Goal: Task Accomplishment & Management: Manage account settings

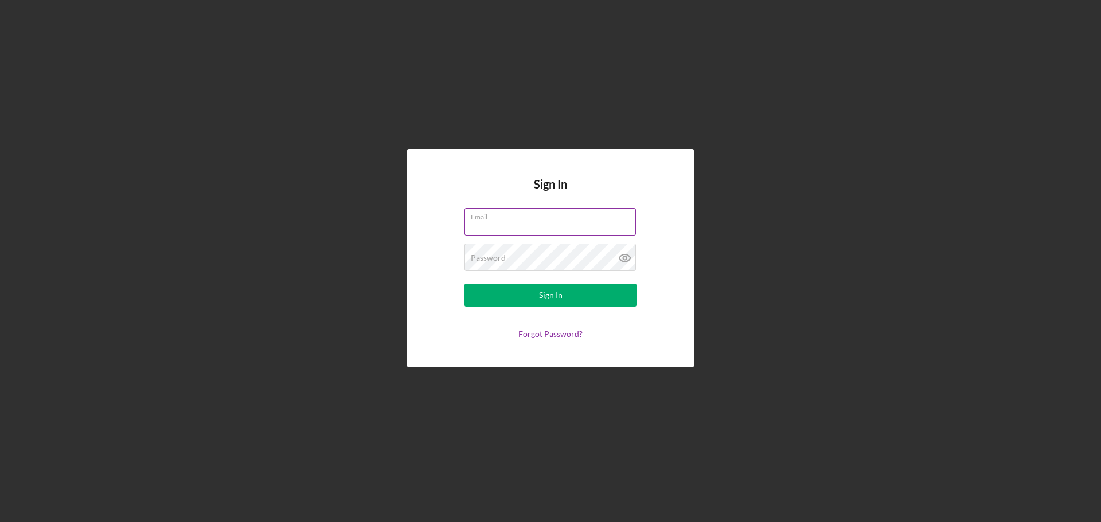
click at [530, 214] on div "Email" at bounding box center [550, 222] width 172 height 29
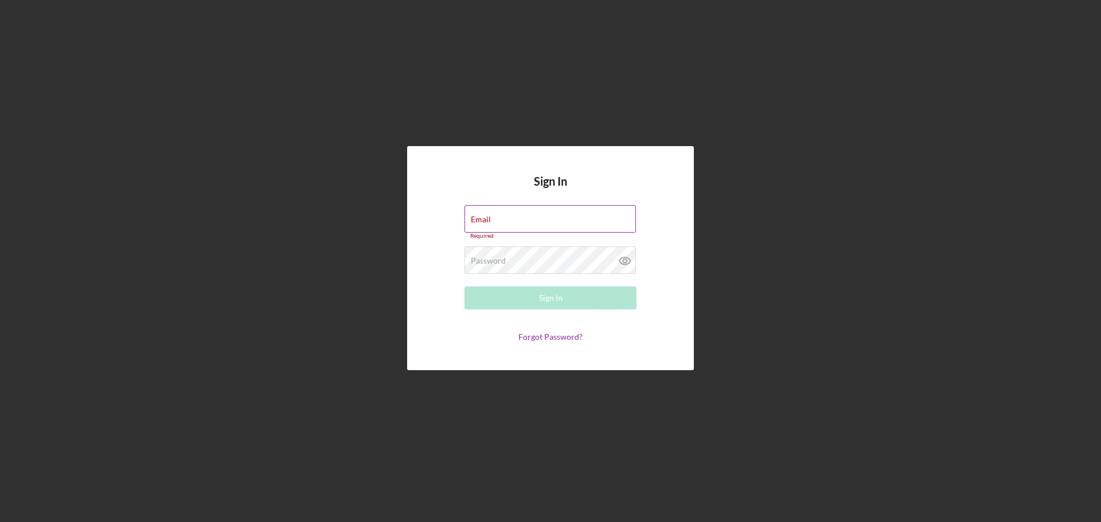
click at [523, 214] on div "Email Required" at bounding box center [550, 222] width 172 height 34
type input "[EMAIL_ADDRESS][DOMAIN_NAME]"
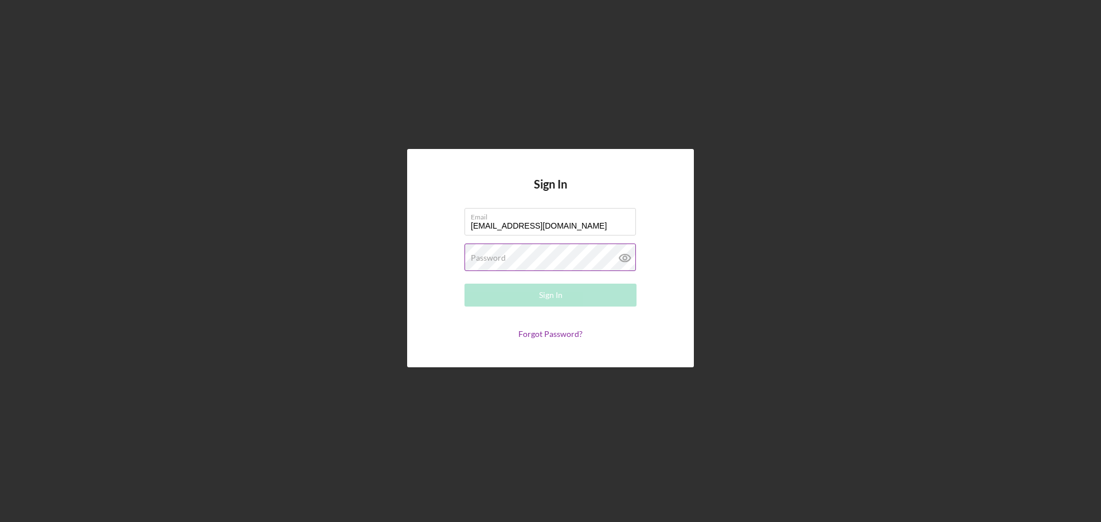
click at [502, 261] on label "Password" at bounding box center [488, 257] width 35 height 9
click at [464, 284] on button "Sign In" at bounding box center [550, 295] width 172 height 23
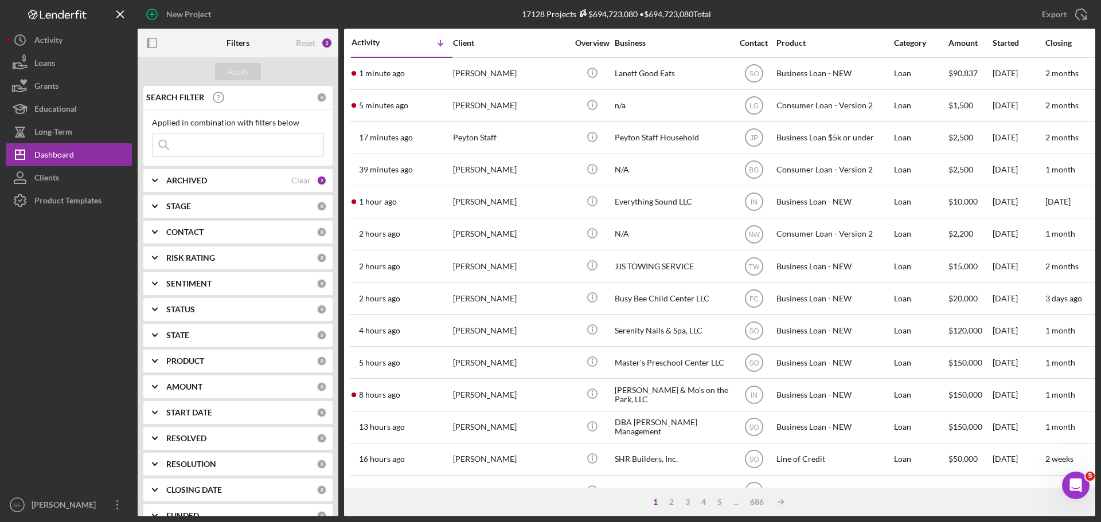
click at [200, 143] on input at bounding box center [237, 145] width 171 height 23
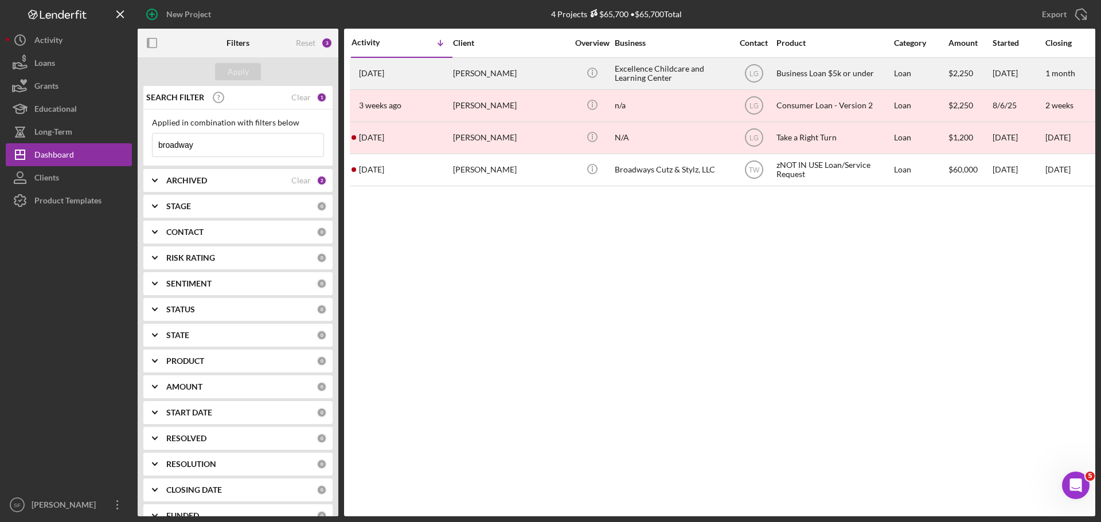
type input "broadway"
click at [511, 75] on div "[PERSON_NAME]" at bounding box center [510, 73] width 115 height 30
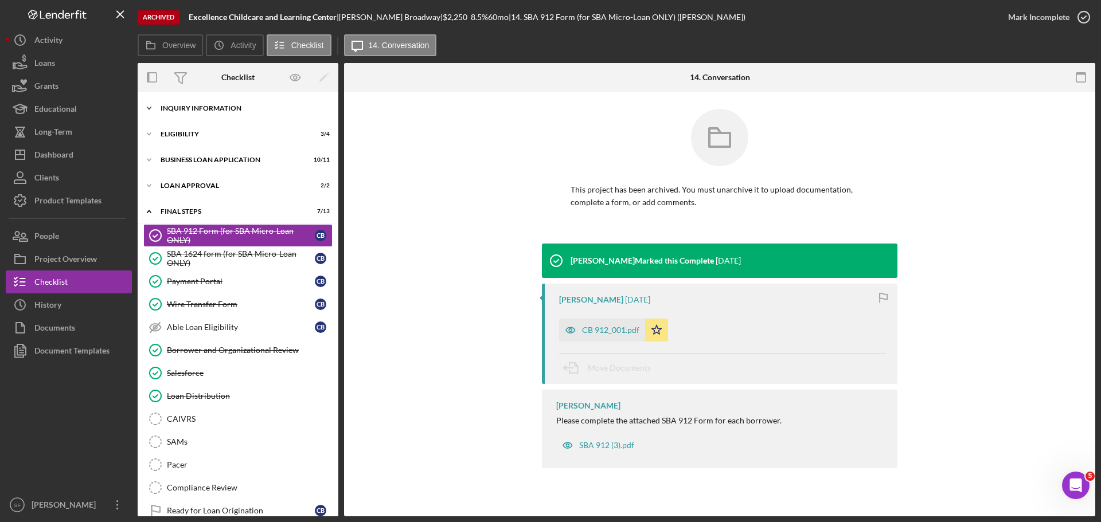
click at [148, 109] on polyline at bounding box center [148, 108] width 3 height 2
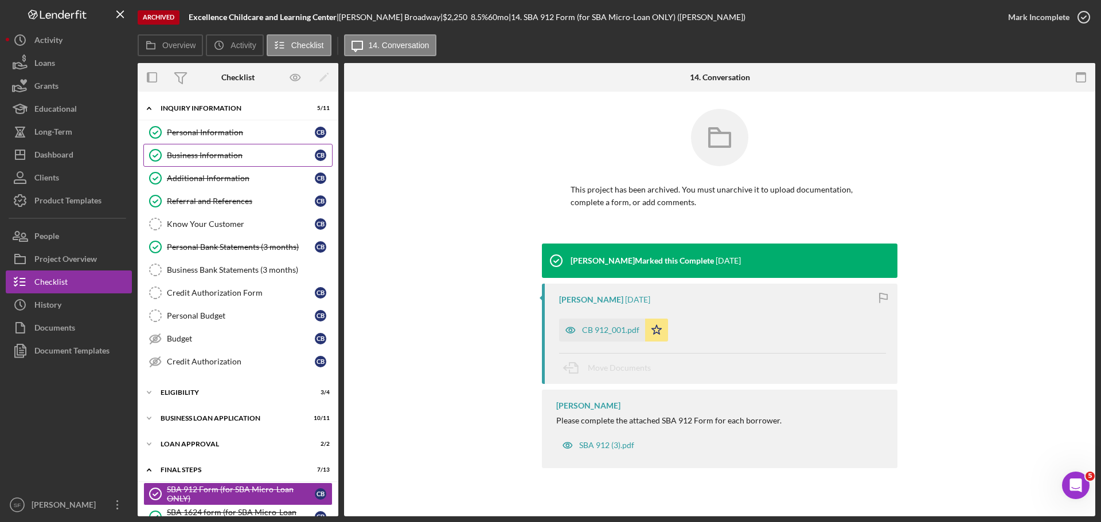
click at [186, 155] on div "Business Information" at bounding box center [241, 155] width 148 height 9
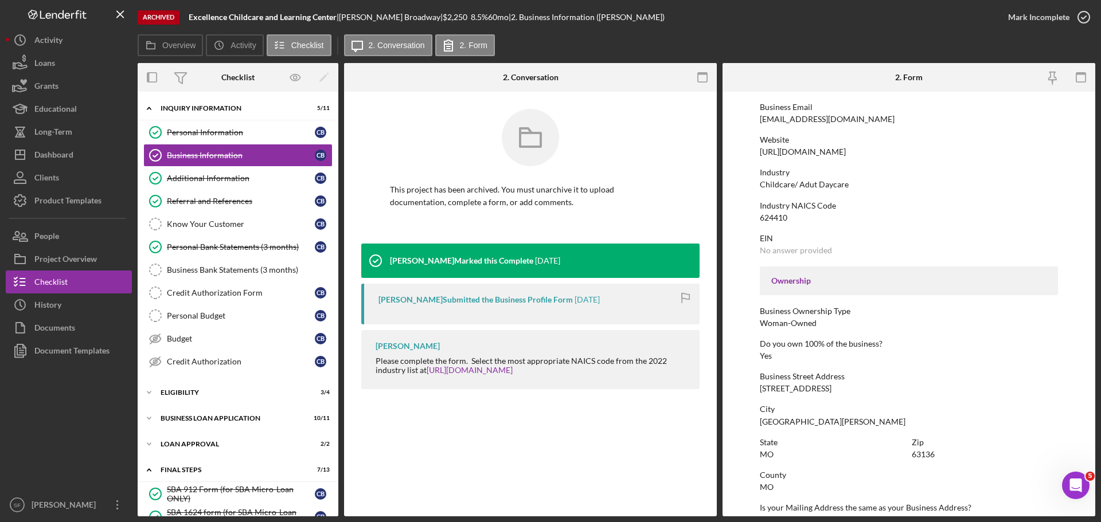
scroll to position [38, 0]
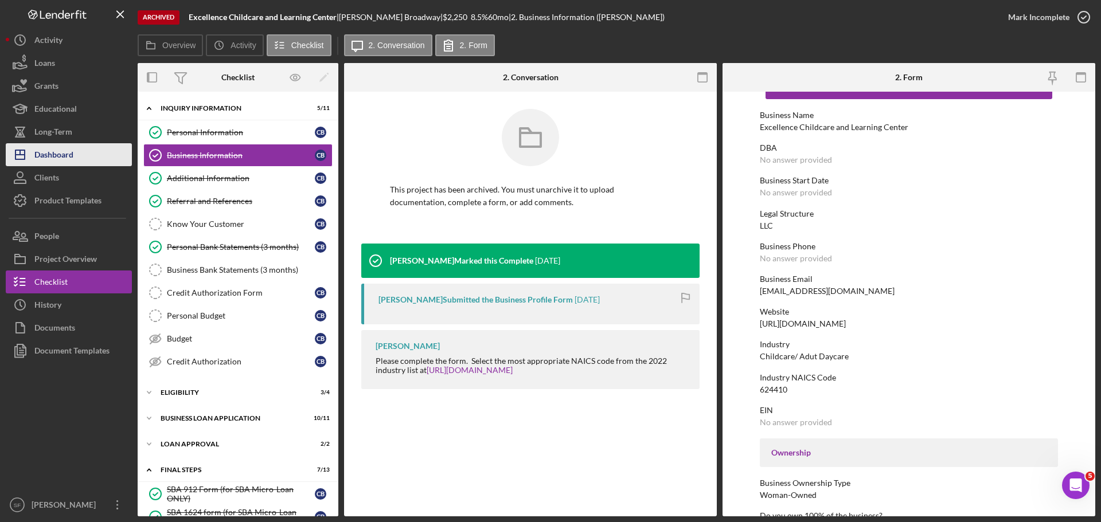
click at [50, 150] on div "Dashboard" at bounding box center [53, 156] width 39 height 26
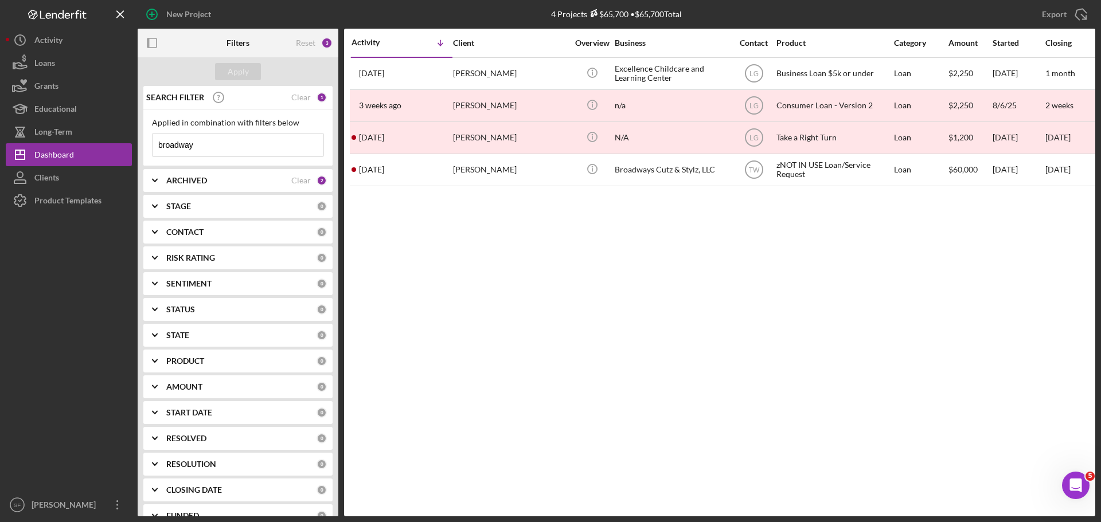
drag, startPoint x: 198, startPoint y: 144, endPoint x: 151, endPoint y: 138, distance: 47.4
click at [151, 138] on div "Applied in combination with filters below broadway Icon/Menu Close" at bounding box center [237, 137] width 189 height 57
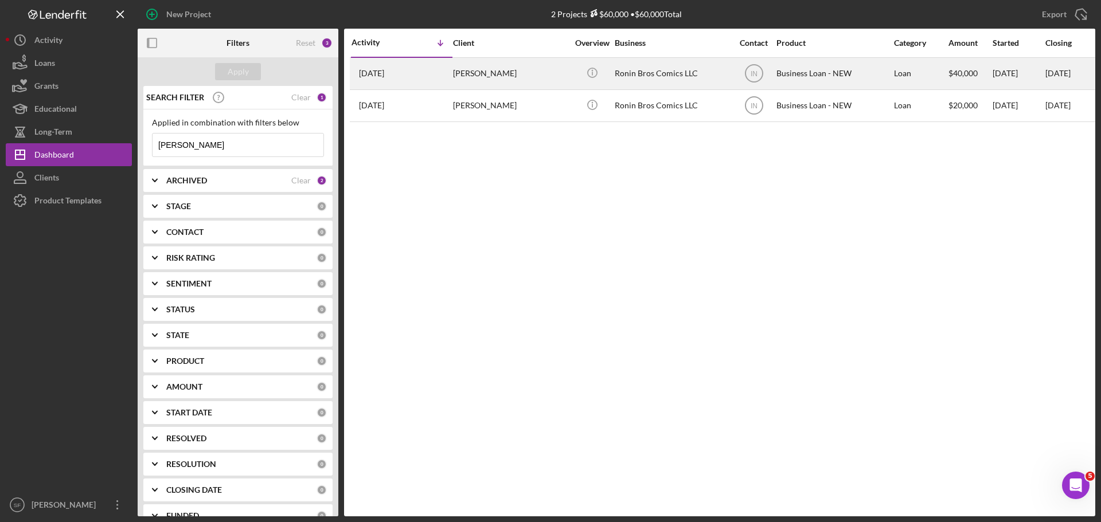
type input "[PERSON_NAME]"
click at [487, 75] on div "[PERSON_NAME]" at bounding box center [510, 73] width 115 height 30
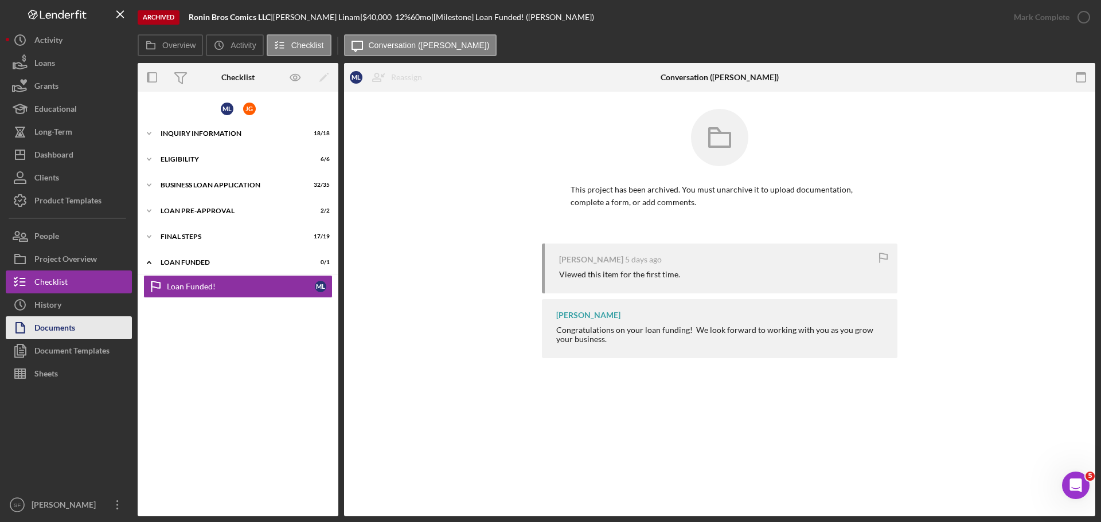
click at [75, 335] on div "Documents" at bounding box center [54, 329] width 41 height 26
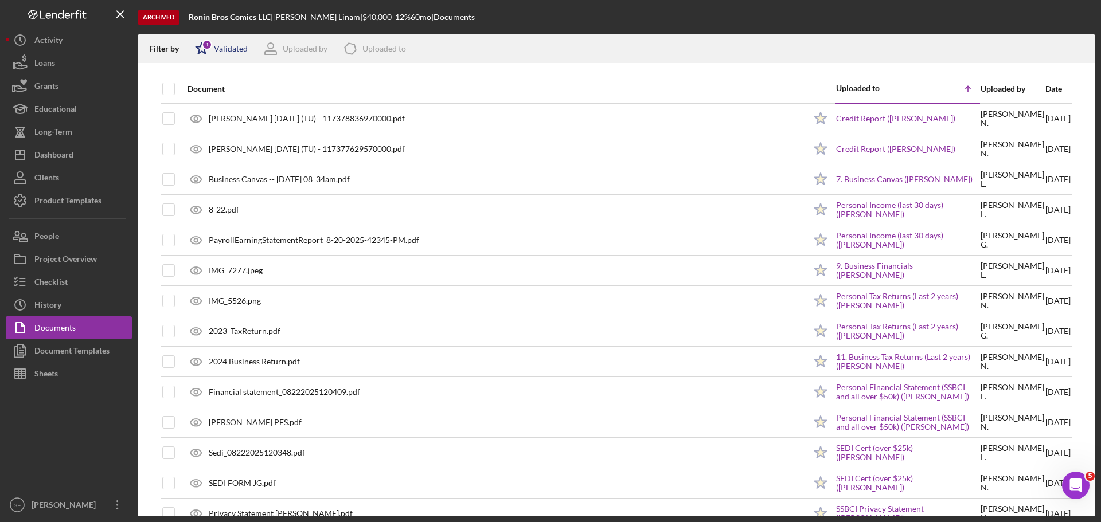
click at [205, 47] on div "1" at bounding box center [207, 45] width 10 height 10
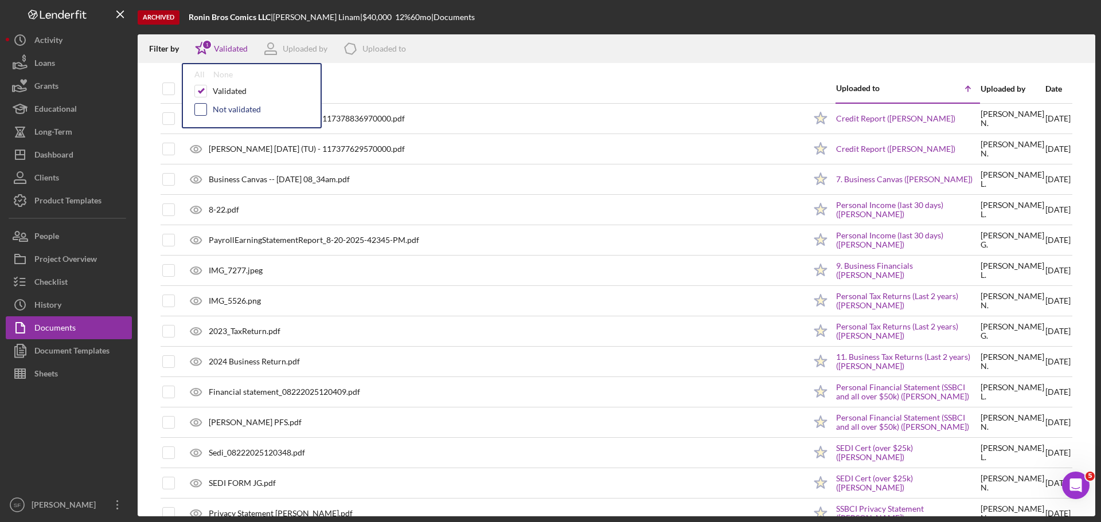
click at [202, 108] on input "checkbox" at bounding box center [200, 109] width 11 height 11
checkbox input "true"
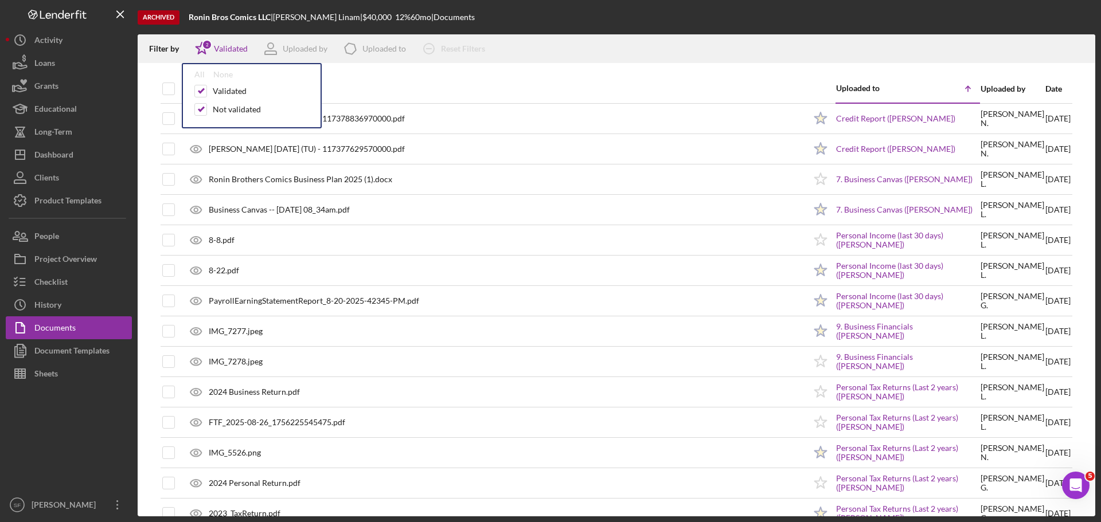
click at [670, 54] on div "Filter by Icon/Star 2 Validated All None Validated Not validated Uploaded by Ic…" at bounding box center [616, 48] width 957 height 29
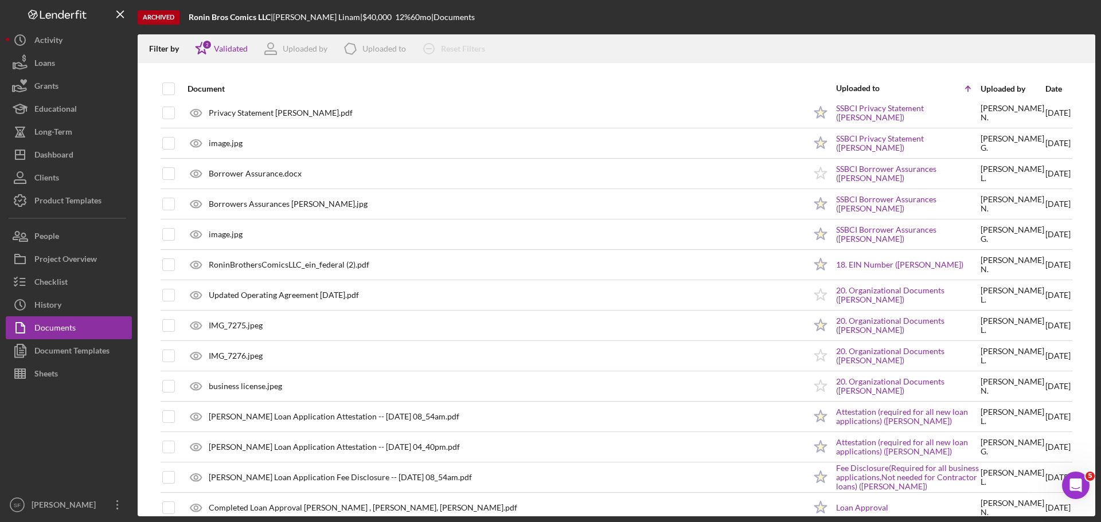
scroll to position [975, 0]
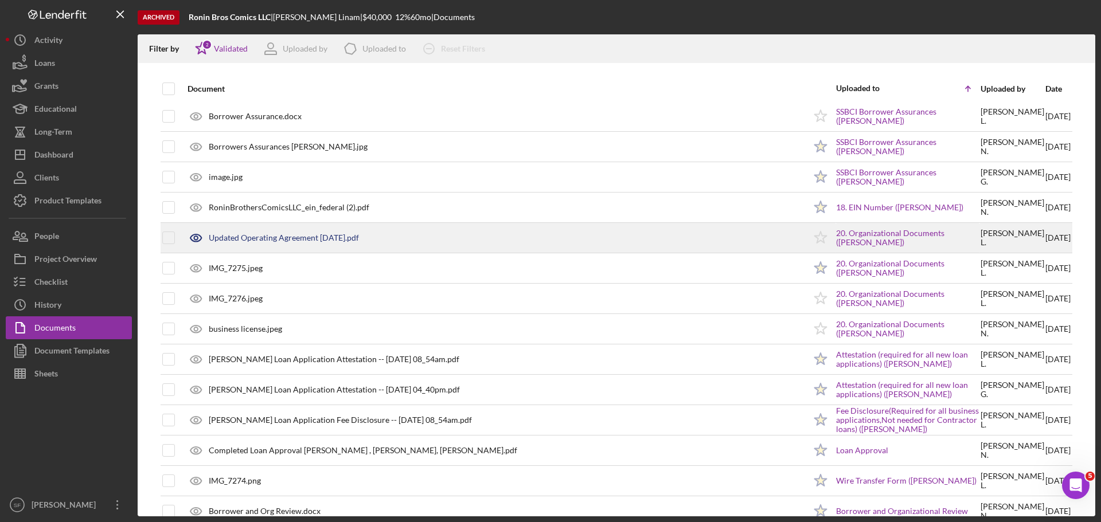
click at [312, 238] on div "Updated Operating Agreement [DATE].pdf" at bounding box center [284, 237] width 150 height 9
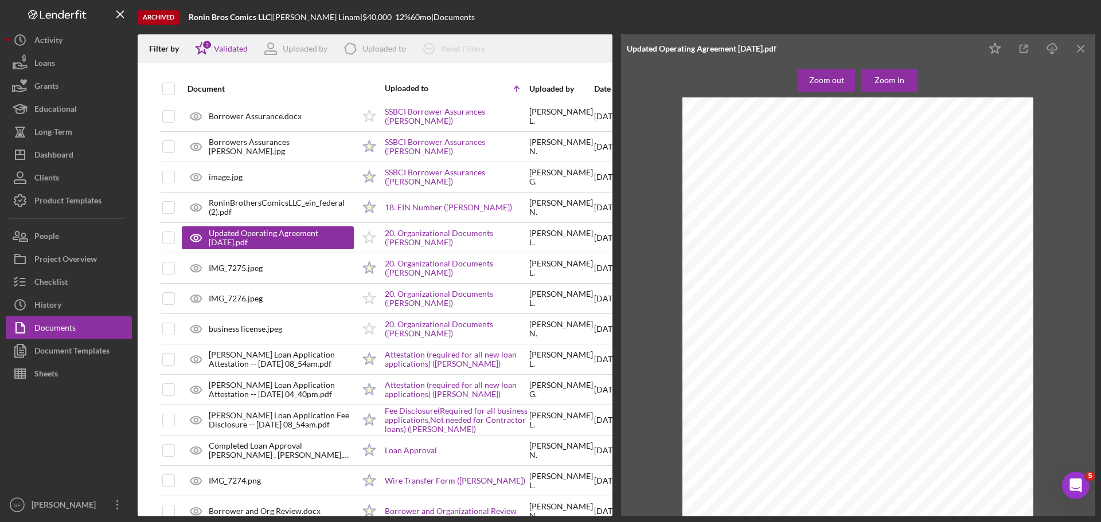
scroll to position [5733, 0]
click at [54, 156] on div "Dashboard" at bounding box center [53, 156] width 39 height 26
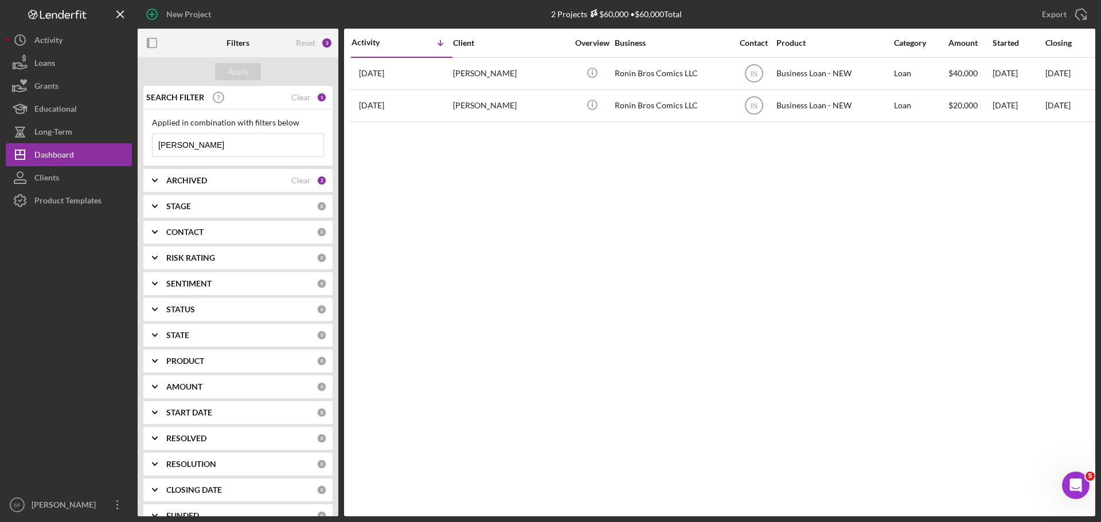
drag, startPoint x: 182, startPoint y: 148, endPoint x: 155, endPoint y: 148, distance: 26.9
click at [153, 147] on input "[PERSON_NAME]" at bounding box center [237, 145] width 171 height 23
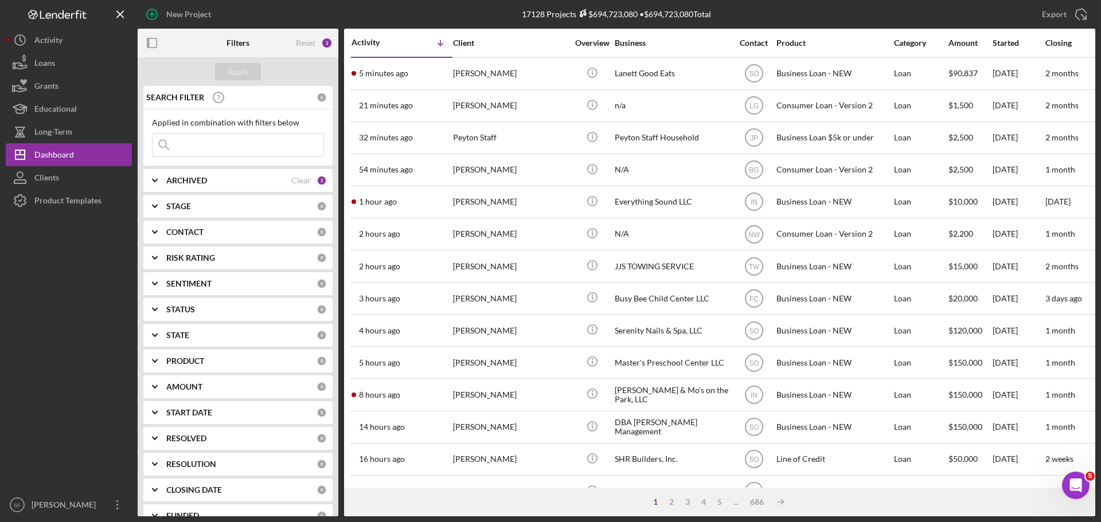
click at [208, 143] on input at bounding box center [237, 145] width 171 height 23
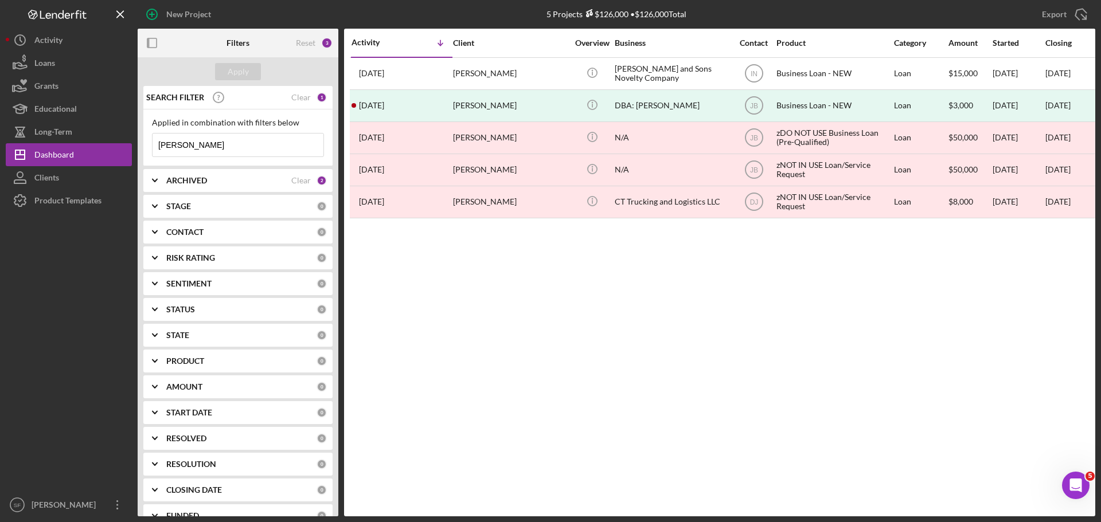
drag, startPoint x: 187, startPoint y: 151, endPoint x: 152, endPoint y: 148, distance: 35.1
click at [152, 148] on div "[PERSON_NAME] Icon/Menu Close" at bounding box center [238, 145] width 172 height 24
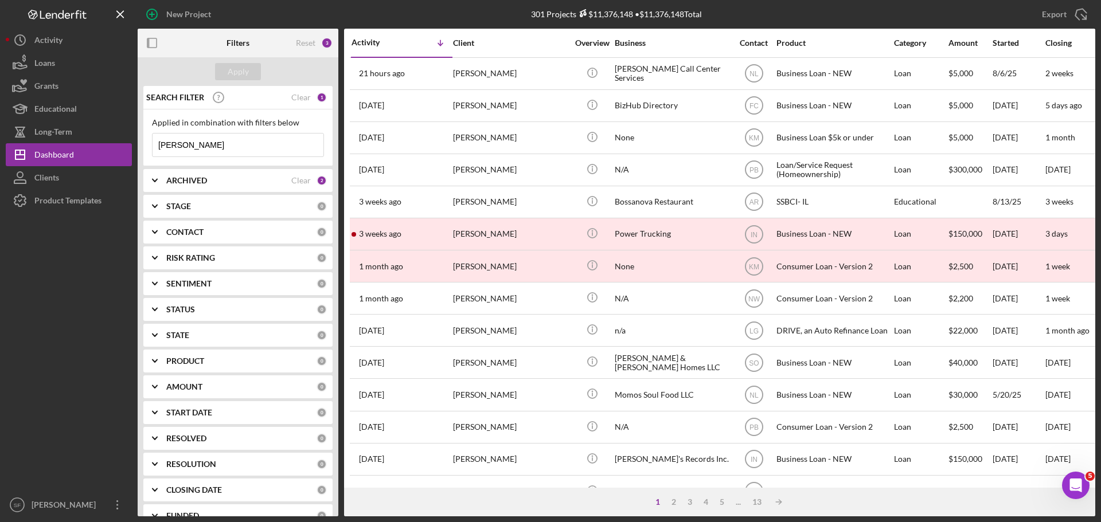
drag, startPoint x: 178, startPoint y: 147, endPoint x: 148, endPoint y: 141, distance: 31.0
click at [148, 141] on div "Applied in combination with filters below [PERSON_NAME] Icon/Menu Close" at bounding box center [237, 137] width 189 height 57
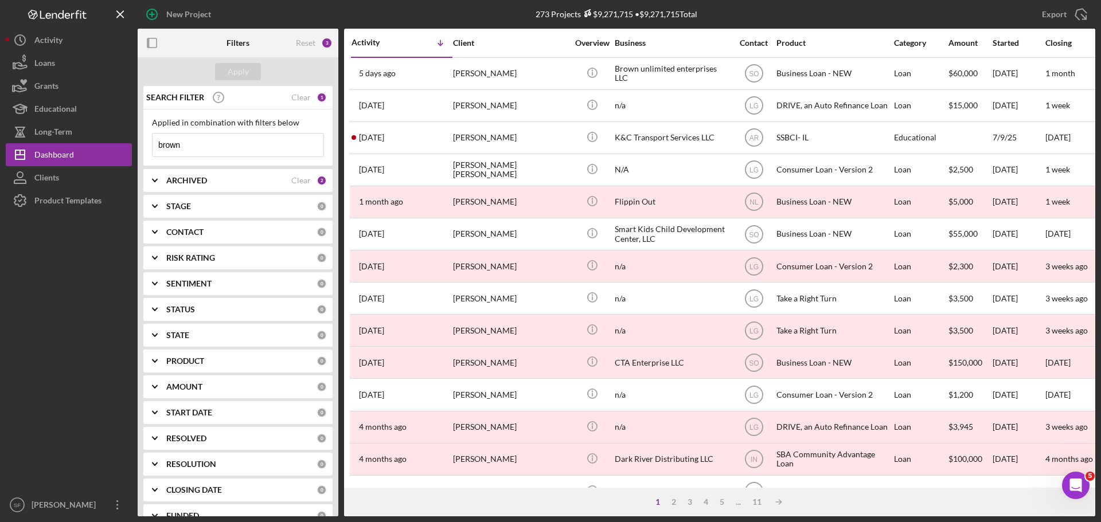
type input "brown"
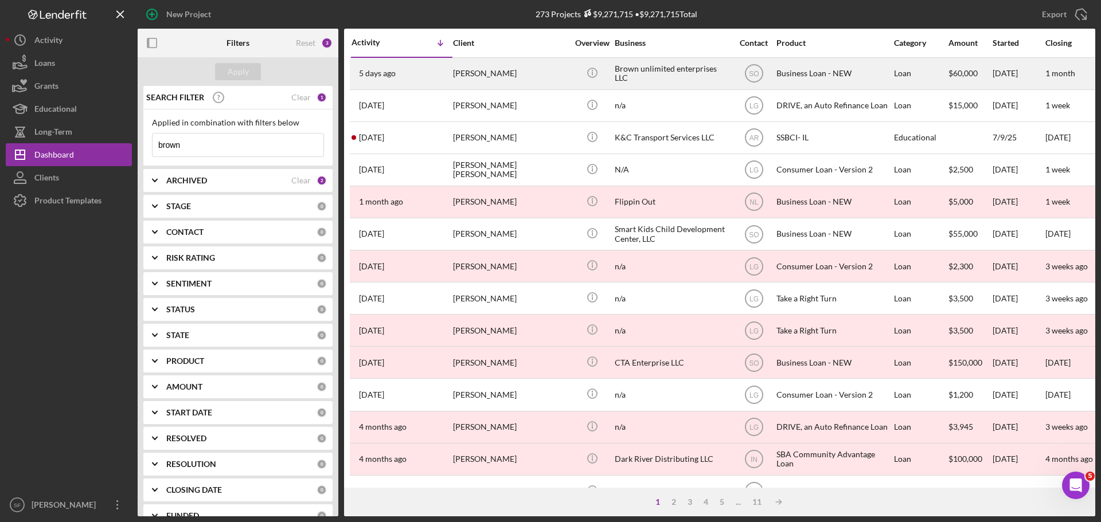
click at [485, 77] on div "[PERSON_NAME]" at bounding box center [510, 73] width 115 height 30
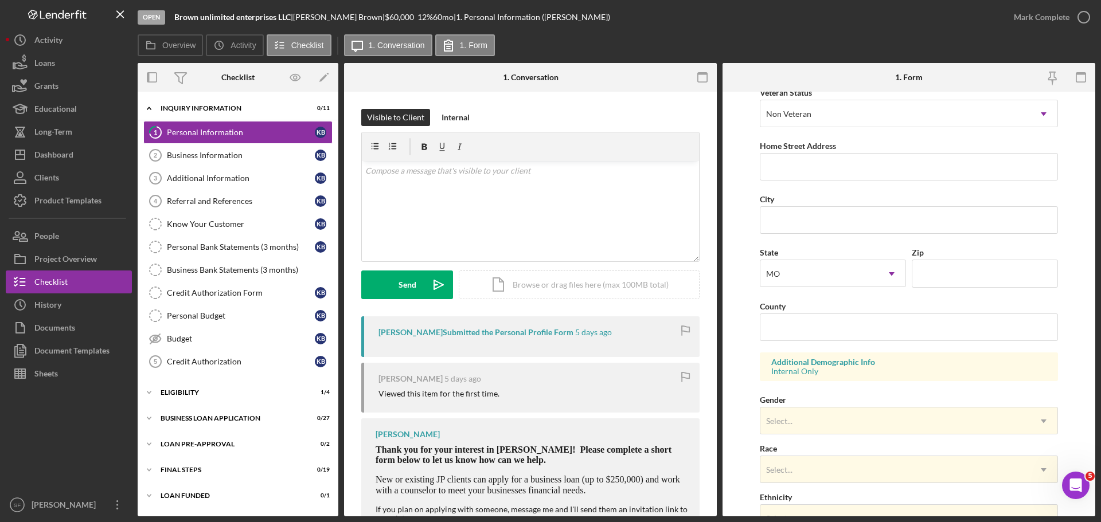
scroll to position [341, 0]
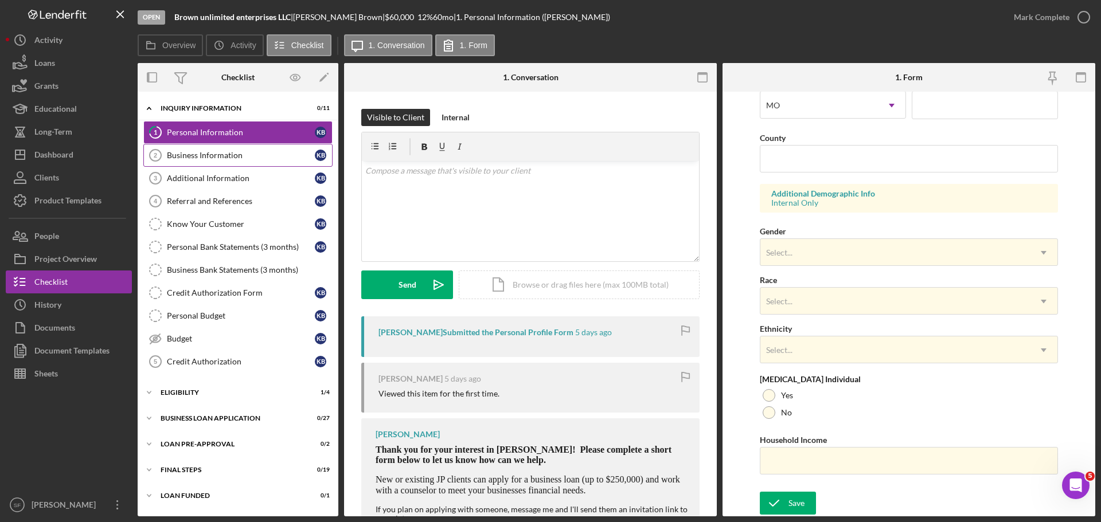
click at [190, 155] on div "Business Information" at bounding box center [241, 155] width 148 height 9
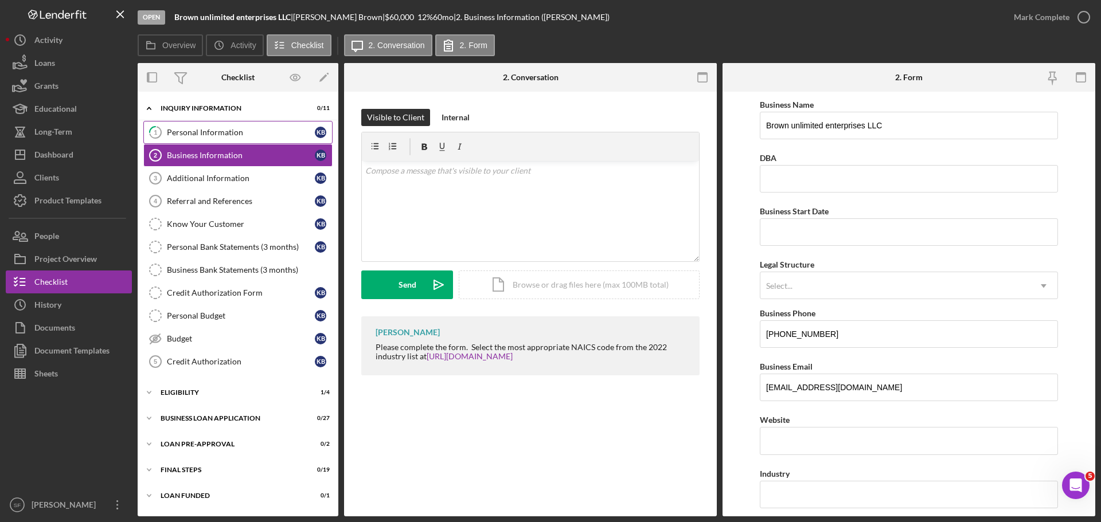
click at [194, 135] on div "Personal Information" at bounding box center [241, 132] width 148 height 9
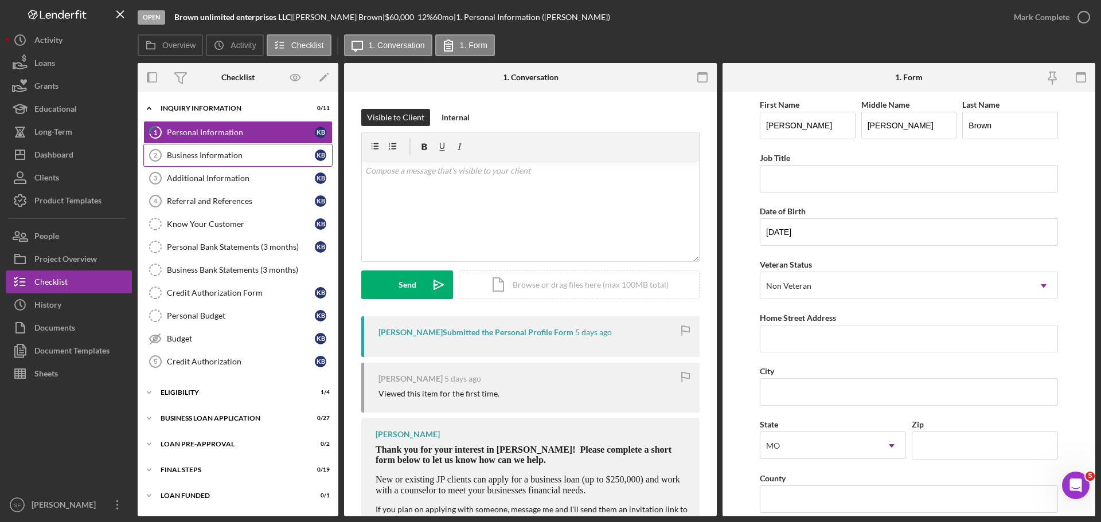
click at [214, 161] on link "Business Information 2 Business Information K B" at bounding box center [237, 155] width 189 height 23
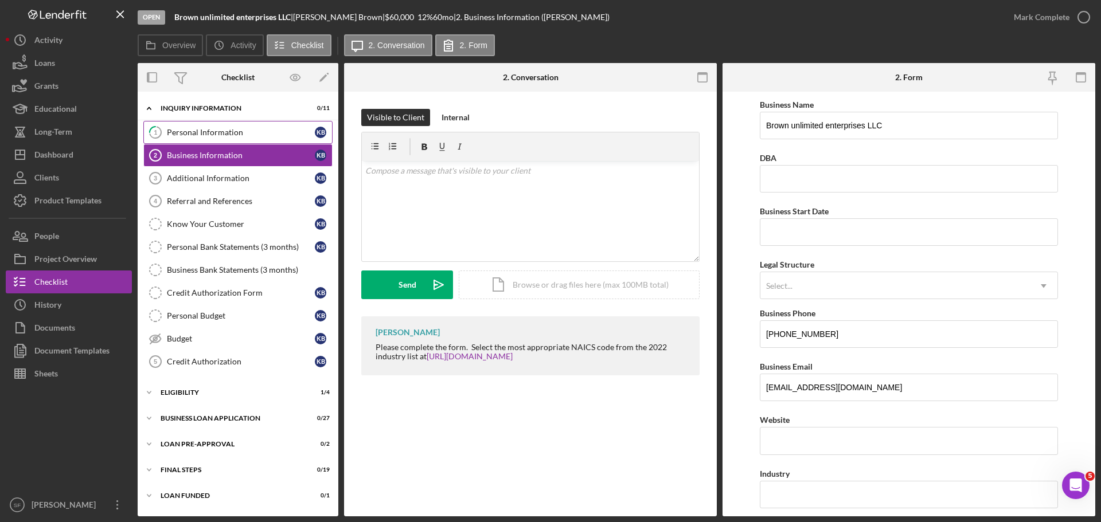
click at [185, 127] on link "1 Personal Information K B" at bounding box center [237, 132] width 189 height 23
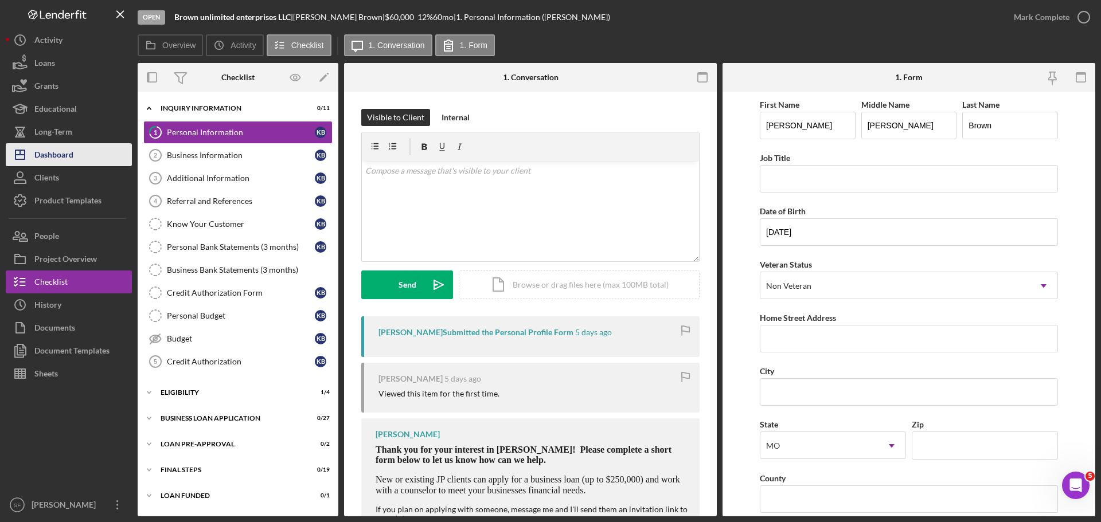
click at [70, 158] on div "Dashboard" at bounding box center [53, 156] width 39 height 26
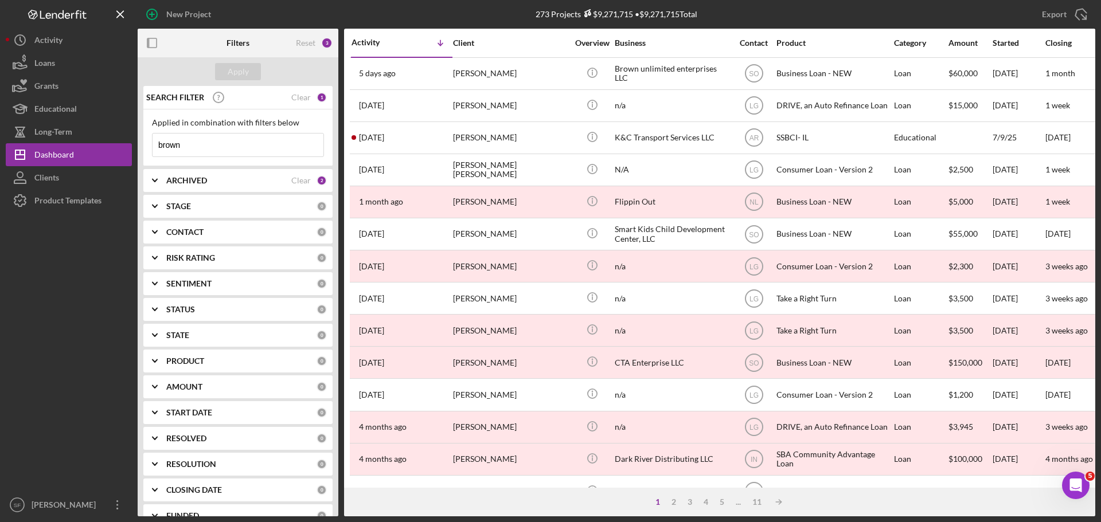
drag, startPoint x: 190, startPoint y: 142, endPoint x: 143, endPoint y: 140, distance: 47.6
click at [143, 140] on div "SEARCH FILTER Clear 1 Applied in combination with filters below brown Icon/Menu…" at bounding box center [238, 301] width 201 height 431
